Goal: Task Accomplishment & Management: Use online tool/utility

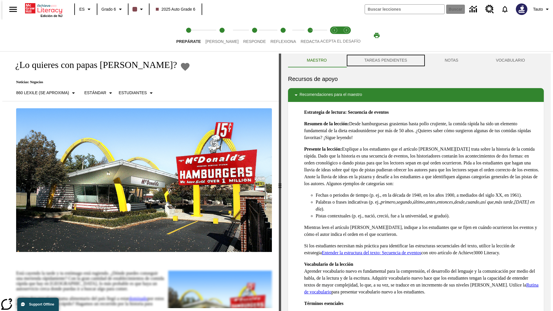
click at [385, 60] on button "TAREAS PENDIENTES" at bounding box center [386, 61] width 80 height 14
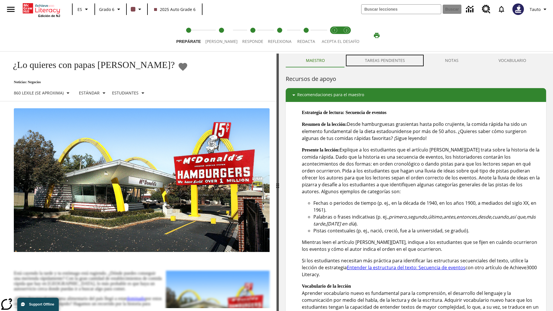
click at [385, 60] on button "TAREAS PENDIENTES" at bounding box center [385, 61] width 80 height 14
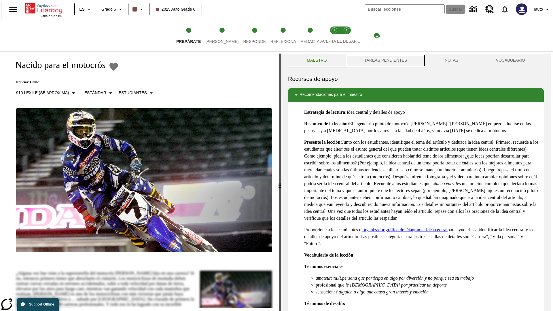
click at [385, 60] on button "TAREAS PENDIENTES" at bounding box center [386, 61] width 80 height 14
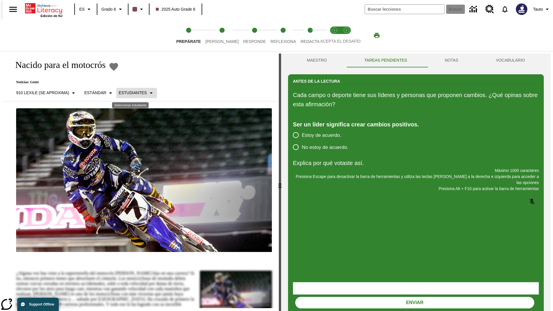
click at [132, 93] on p "Estudiantes" at bounding box center [133, 93] width 28 height 6
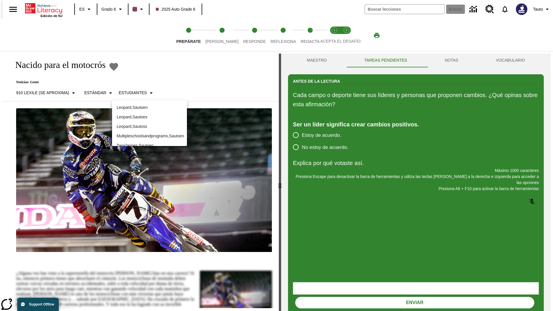
click at [149, 117] on p "Leopard , Sautoes" at bounding box center [150, 117] width 66 height 6
